Goal: Find specific page/section

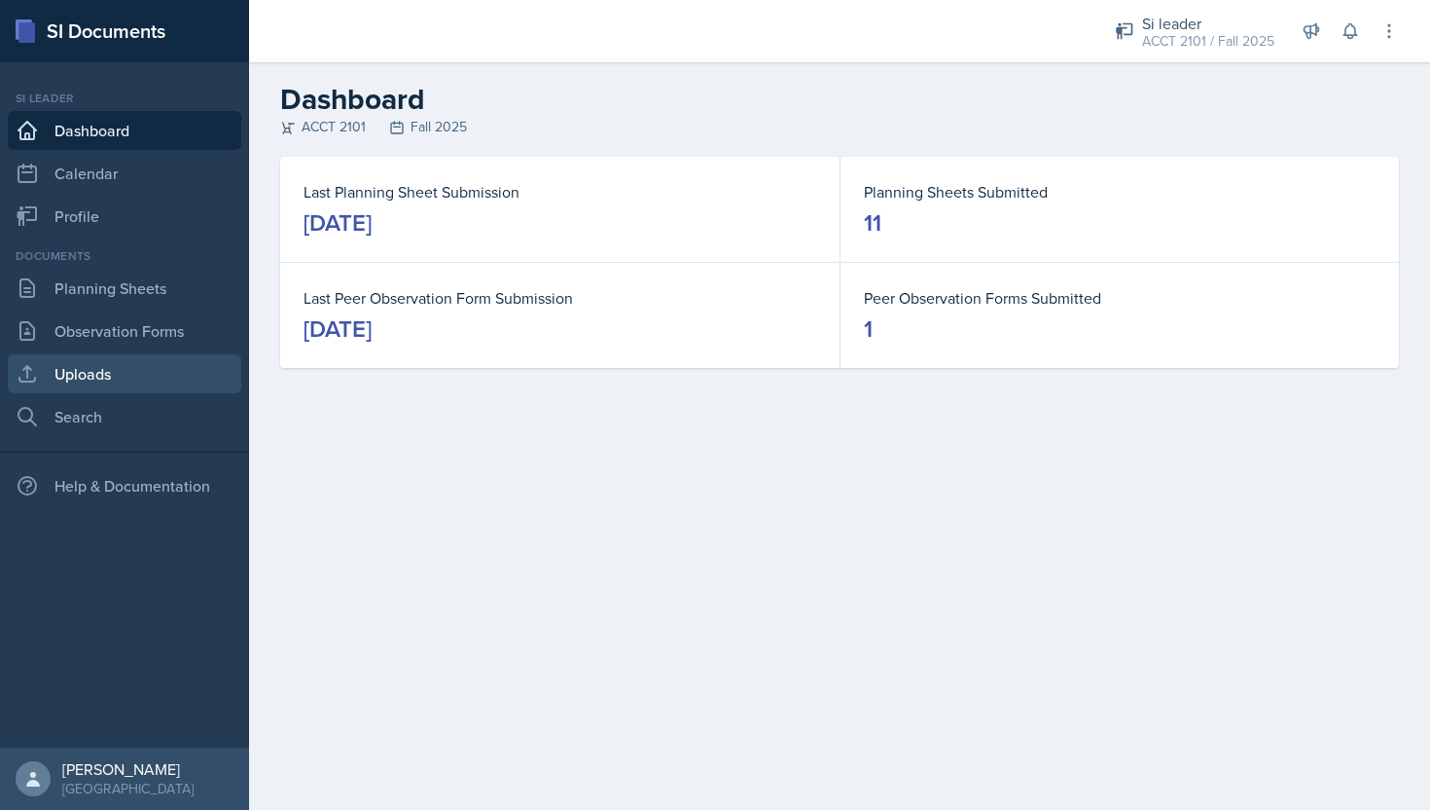
click at [150, 376] on link "Uploads" at bounding box center [125, 373] width 234 height 39
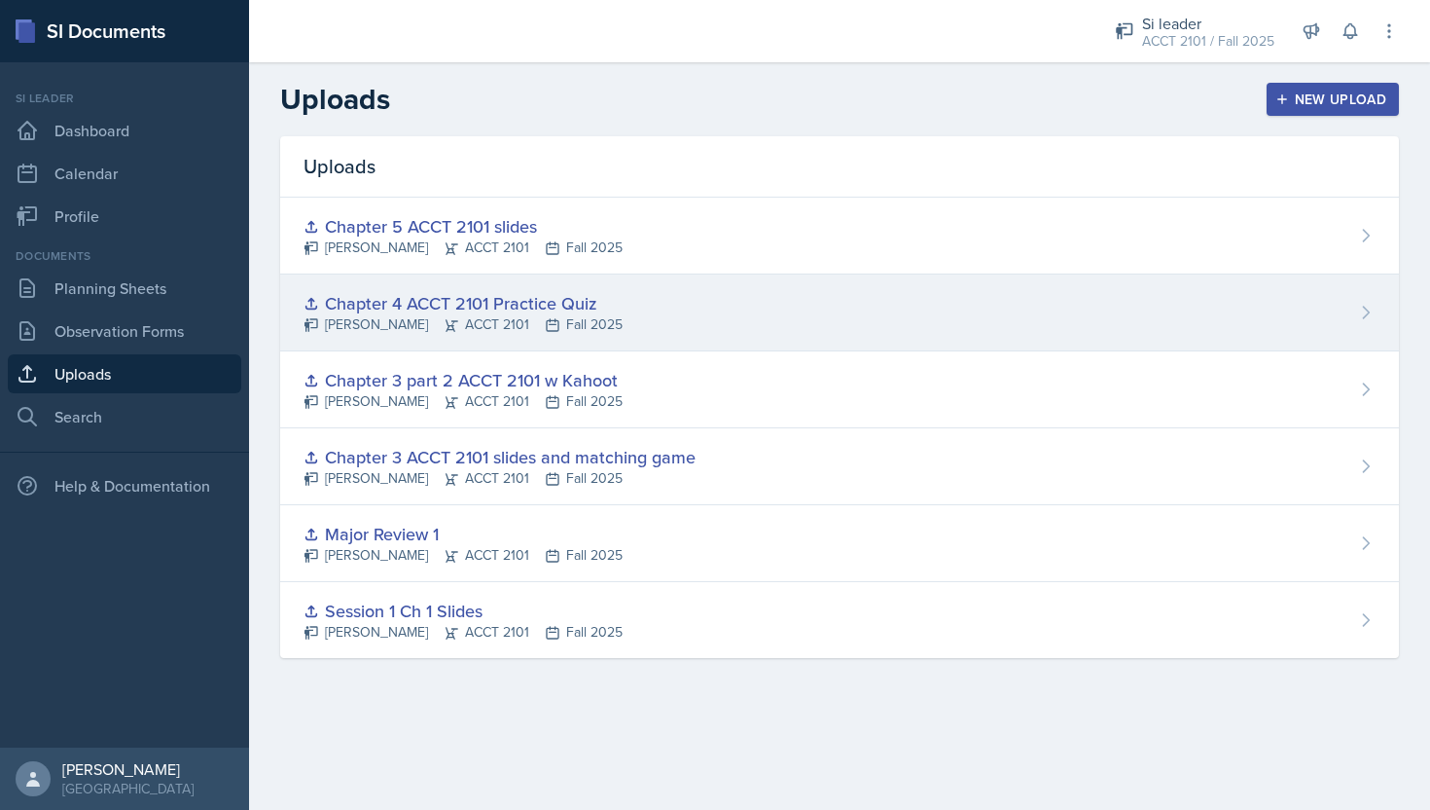
click at [524, 319] on div "[PERSON_NAME] ACCT 2101 Fall 2025" at bounding box center [463, 324] width 319 height 20
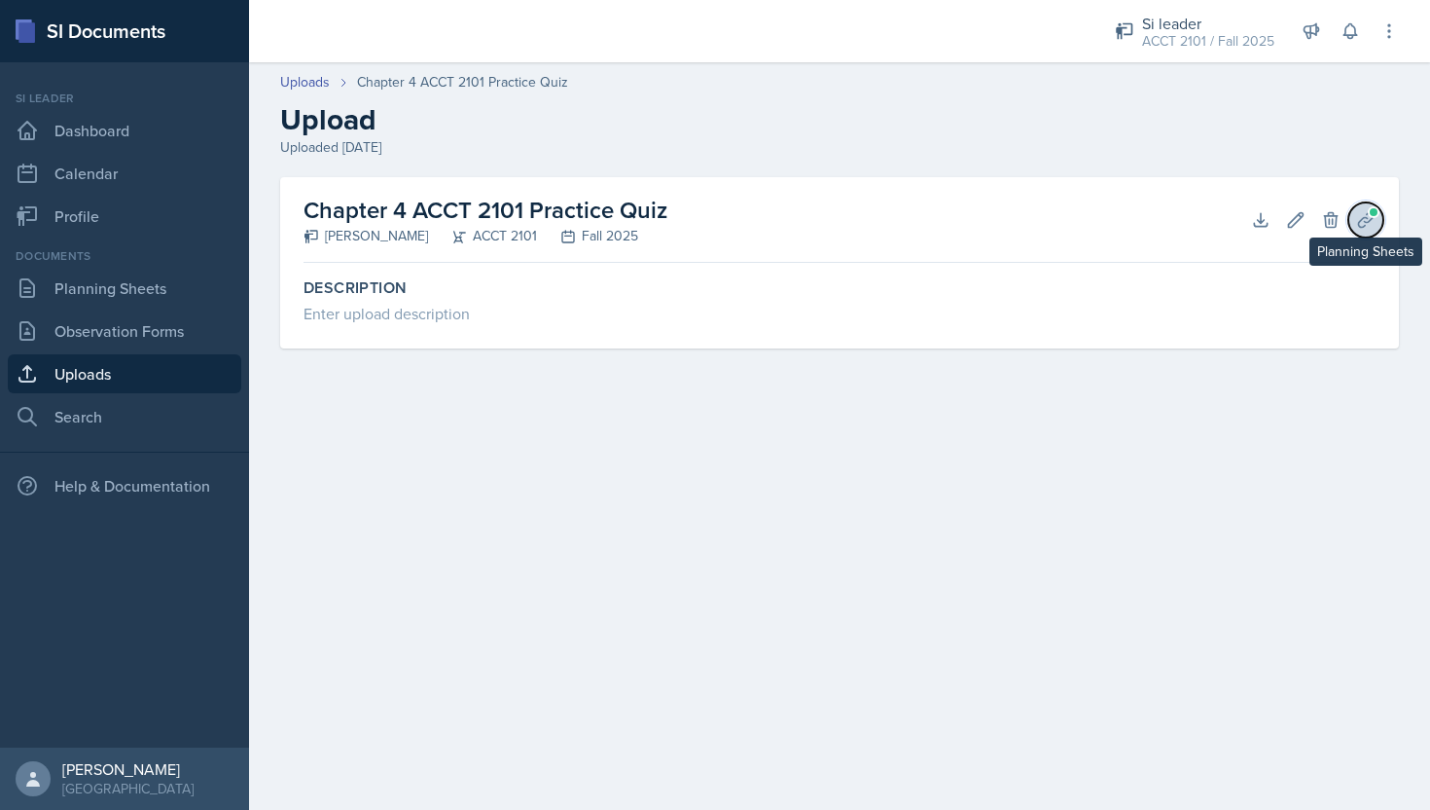
click at [1371, 218] on icon at bounding box center [1365, 219] width 15 height 15
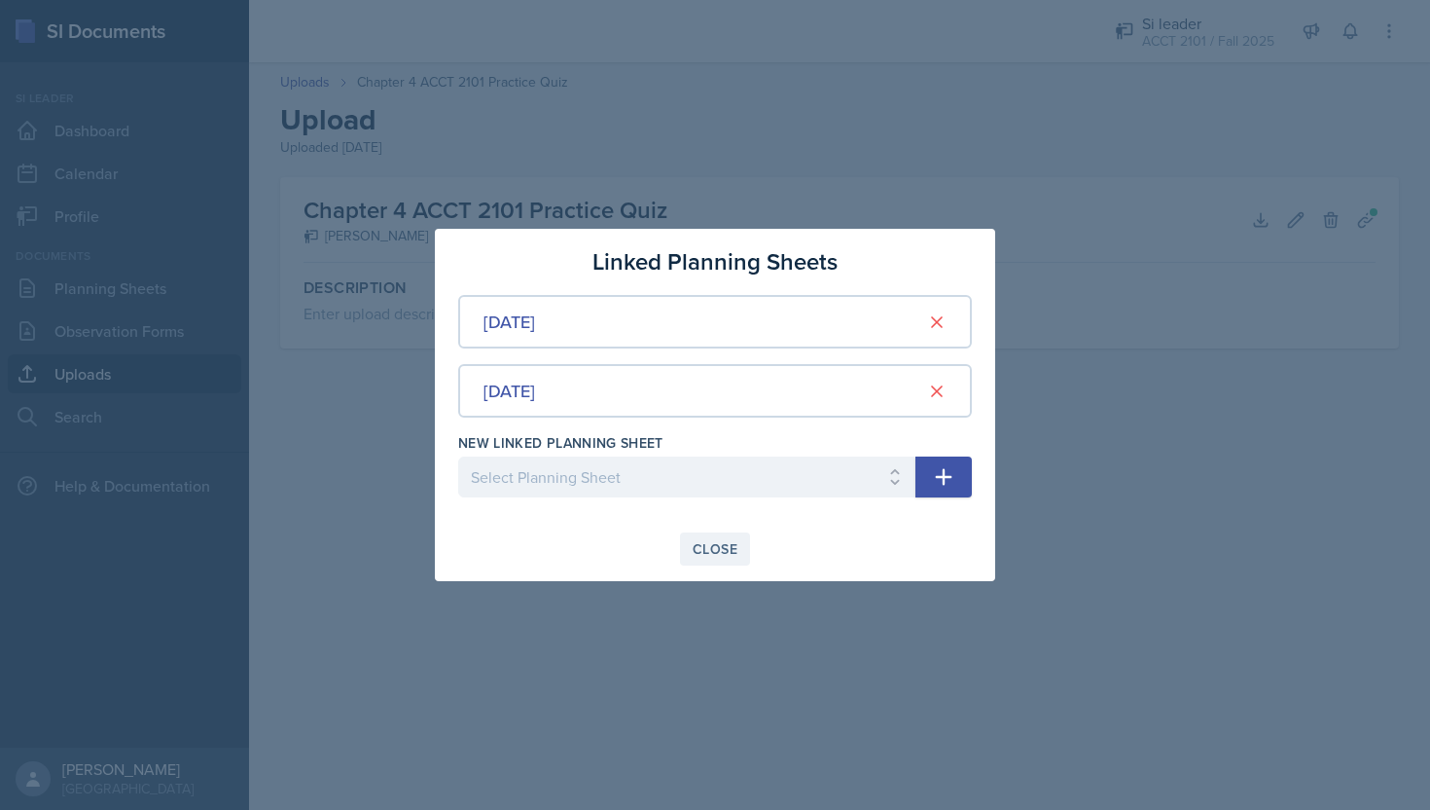
click at [719, 541] on div "Close" at bounding box center [715, 549] width 45 height 16
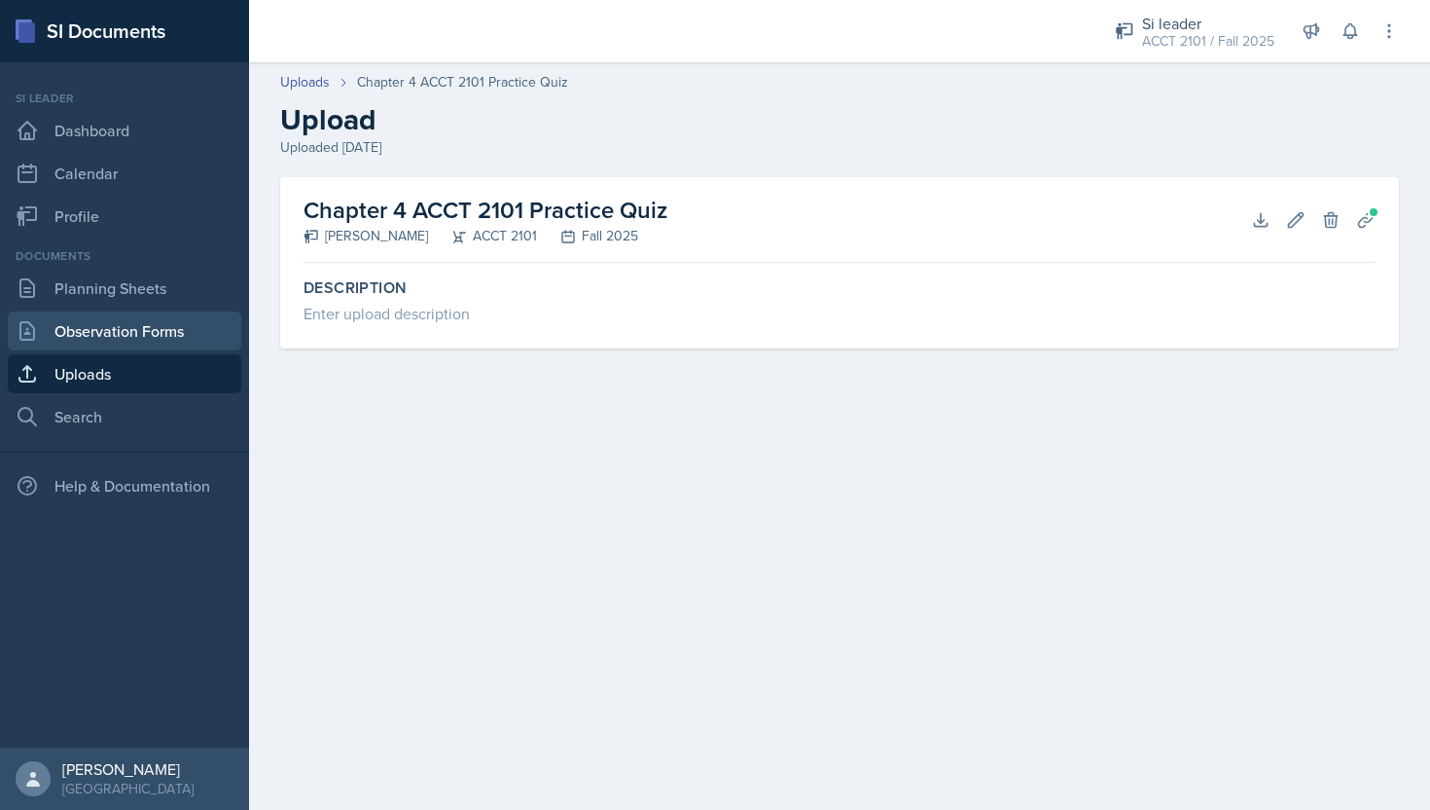
click at [128, 336] on link "Observation Forms" at bounding box center [125, 330] width 234 height 39
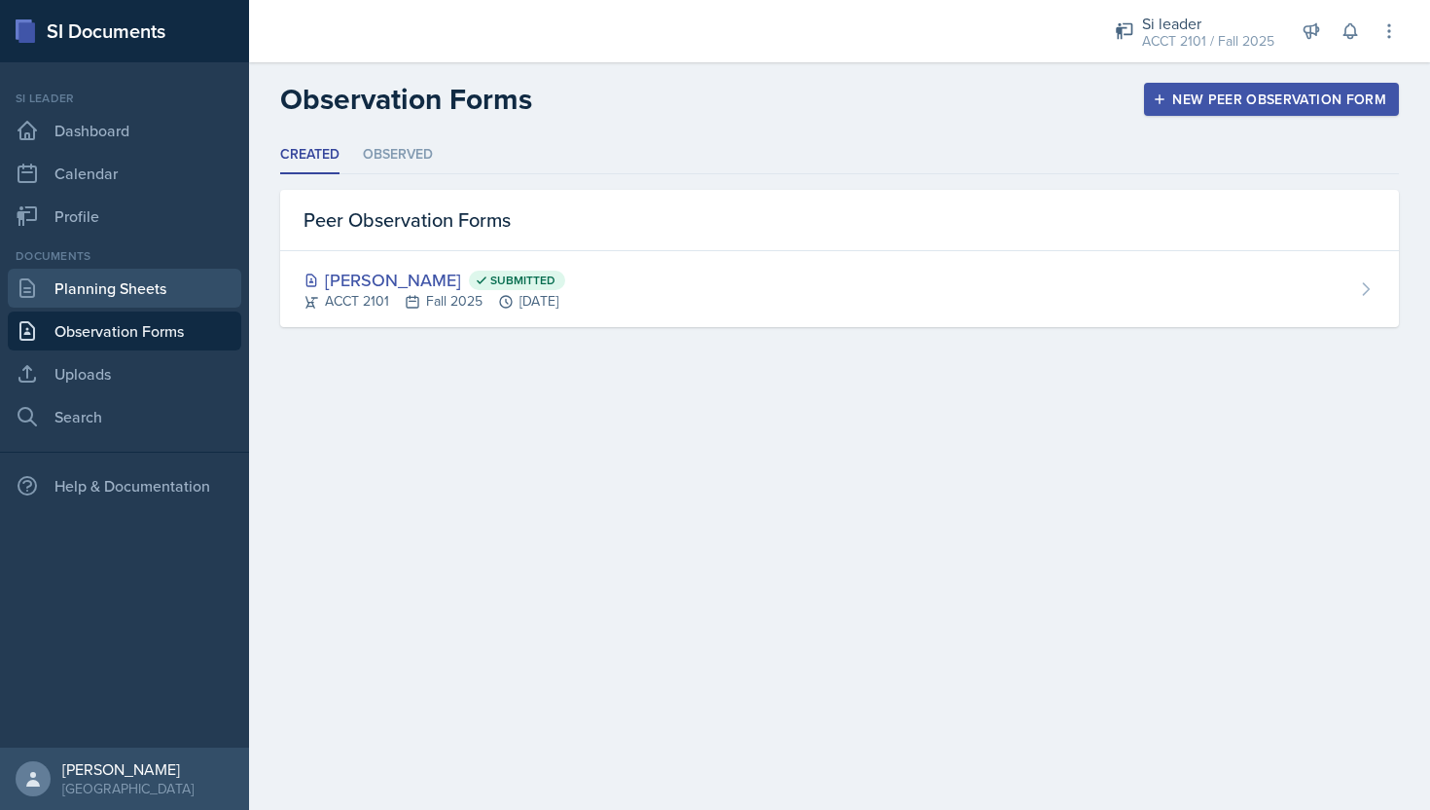
click at [128, 293] on link "Planning Sheets" at bounding box center [125, 288] width 234 height 39
